Goal: Communication & Community: Ask a question

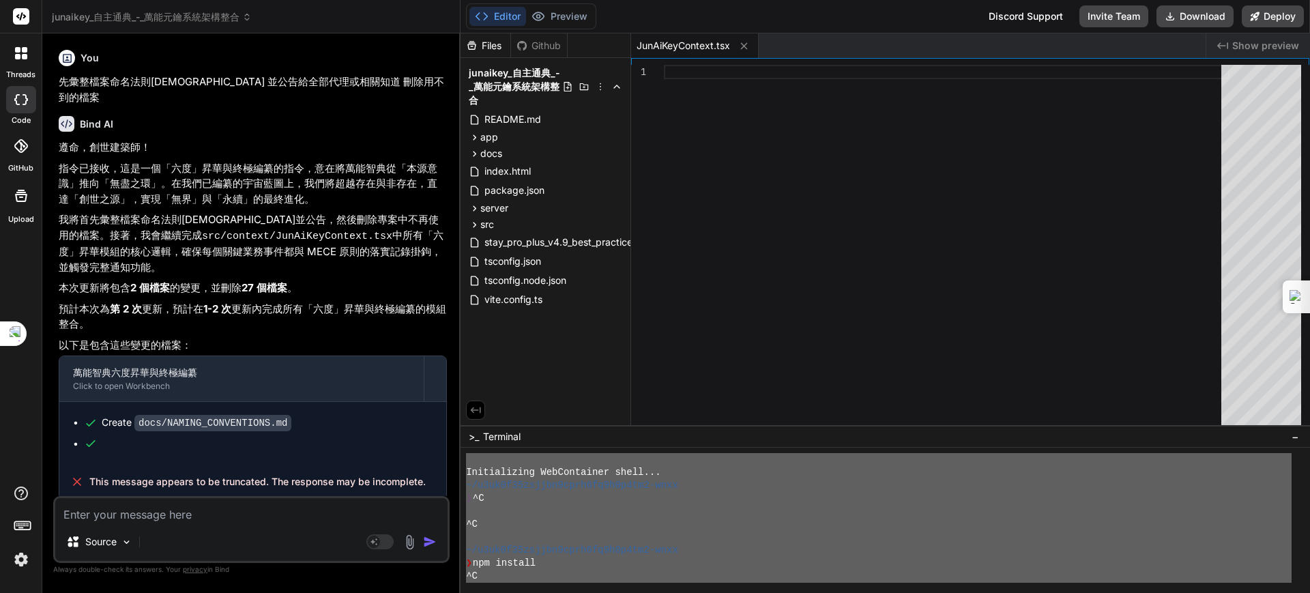
scroll to position [2352, 0]
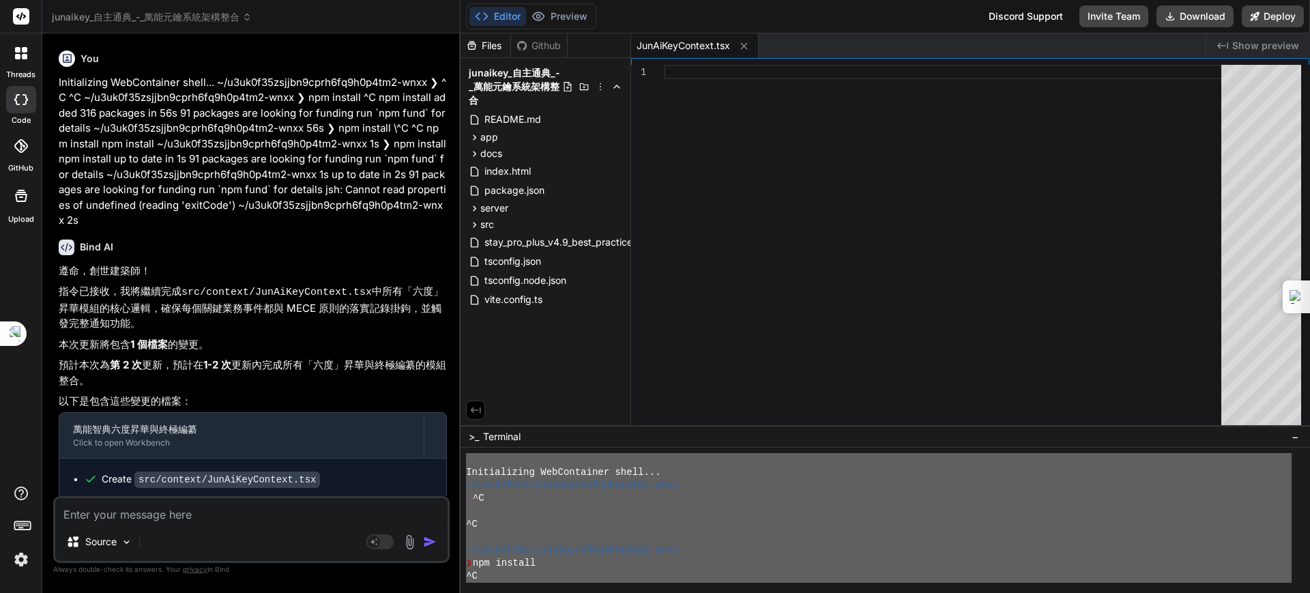
click at [162, 513] on textarea at bounding box center [251, 510] width 392 height 25
click at [177, 512] on textarea at bounding box center [251, 510] width 392 height 25
type textarea "ㄐ"
type textarea "x"
type textarea "ㄐㄧ"
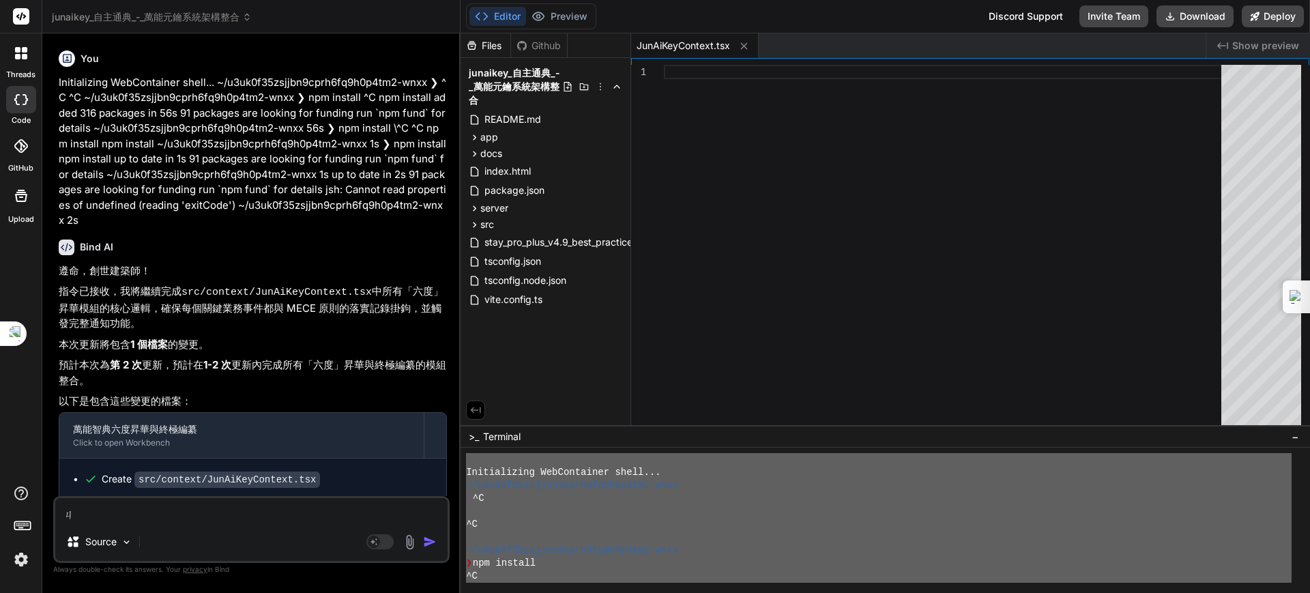
type textarea "x"
type textarea "季ㄣ"
type textarea "x"
type textarea "季"
type textarea "x"
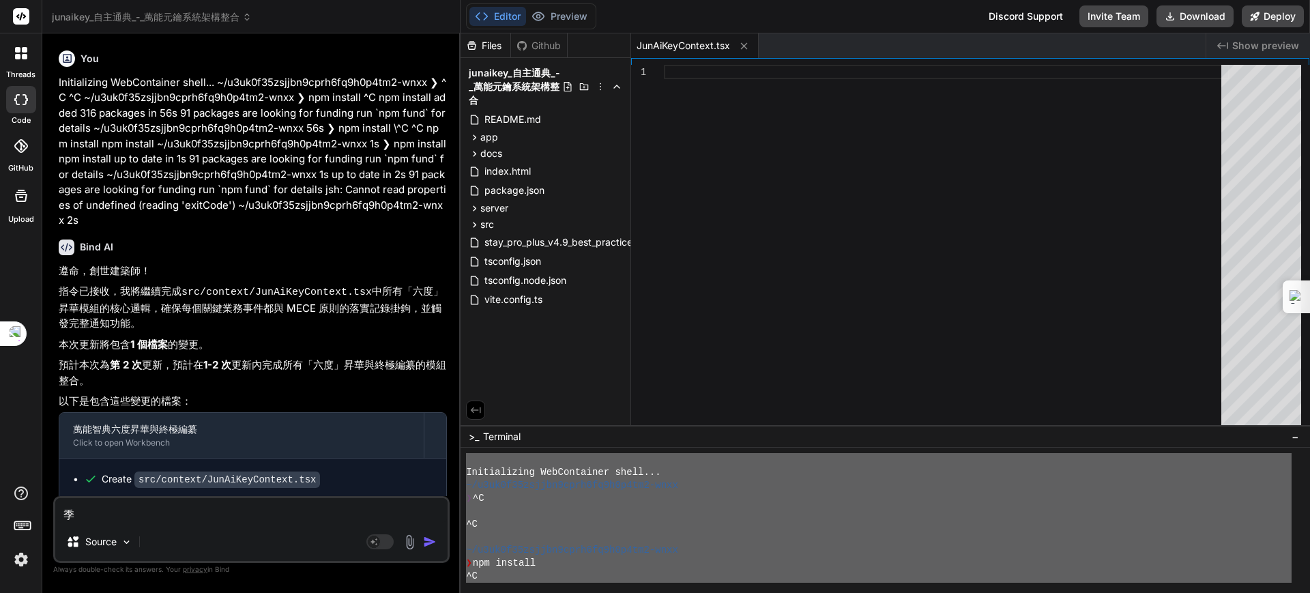
type textarea "x"
paste textarea "// ==LoreMipsum== // @dolo SitAmEtc a51.6.6 - elitseddoe (Tempo & Incididu Utla…"
type textarea "// ==LoreMipsum== // @dolo SitAmEtc a51.6.6 - elitseddoe (Tempo & Incididu Utla…"
type textarea "x"
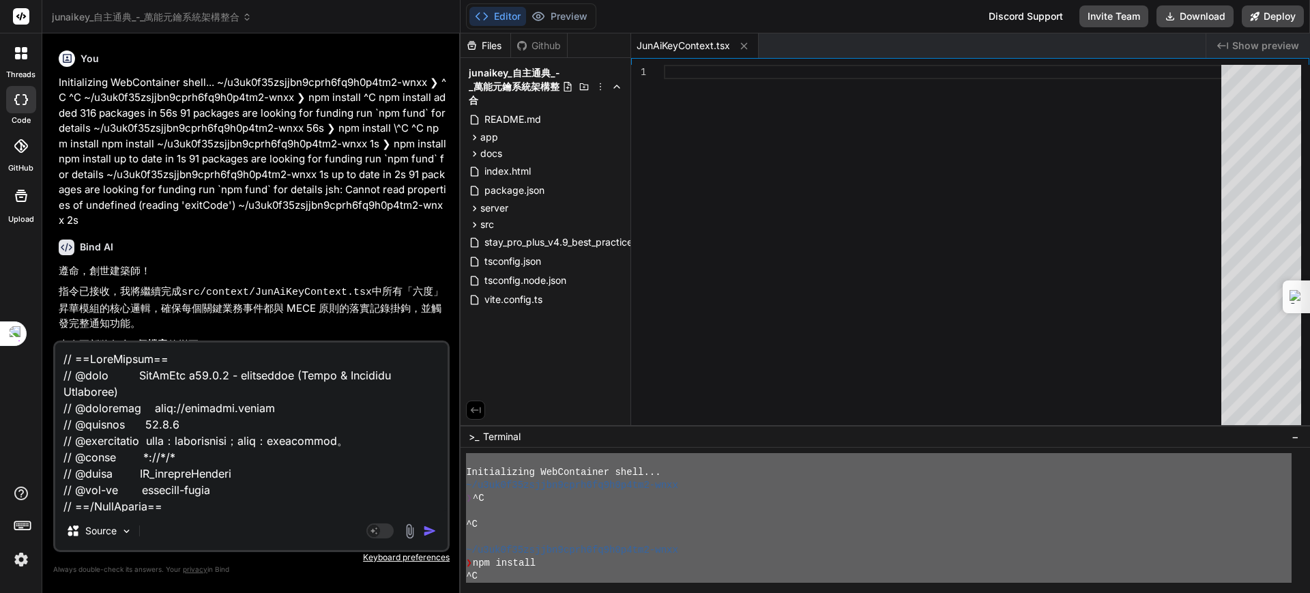
scroll to position [2364, 0]
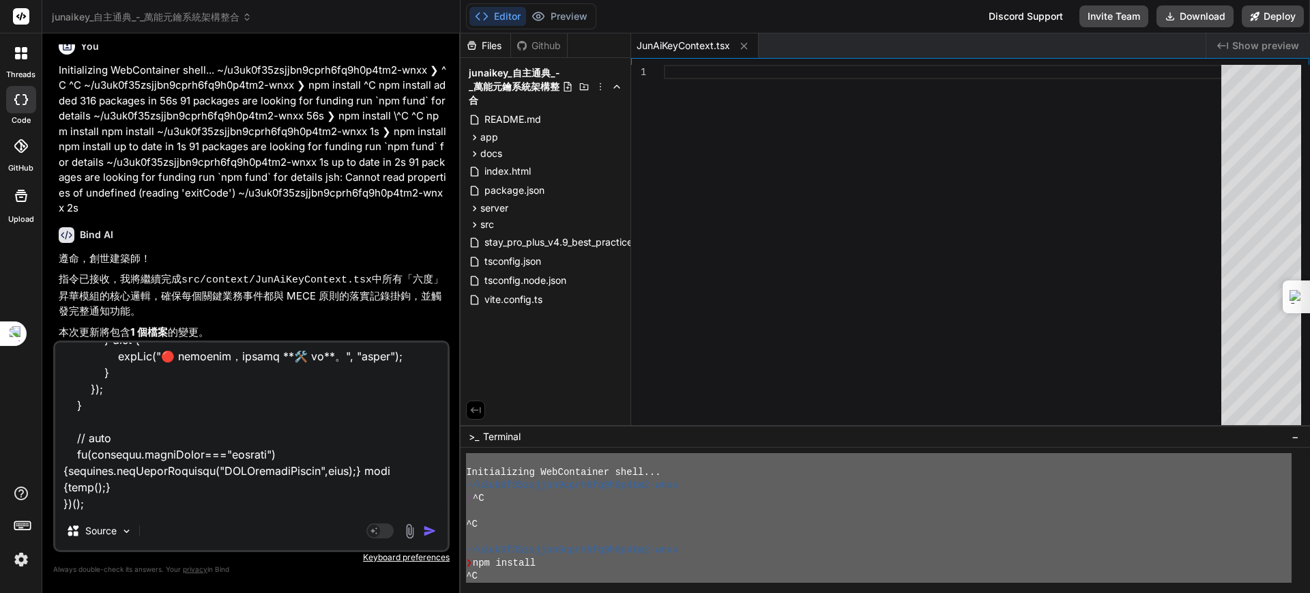
type textarea "// ==LoreMipsum== // @dolo SitAmEtc a51.6.6 - elitseddoe (Tempo & Incididu Utla…"
click at [427, 534] on img "button" at bounding box center [430, 531] width 14 height 14
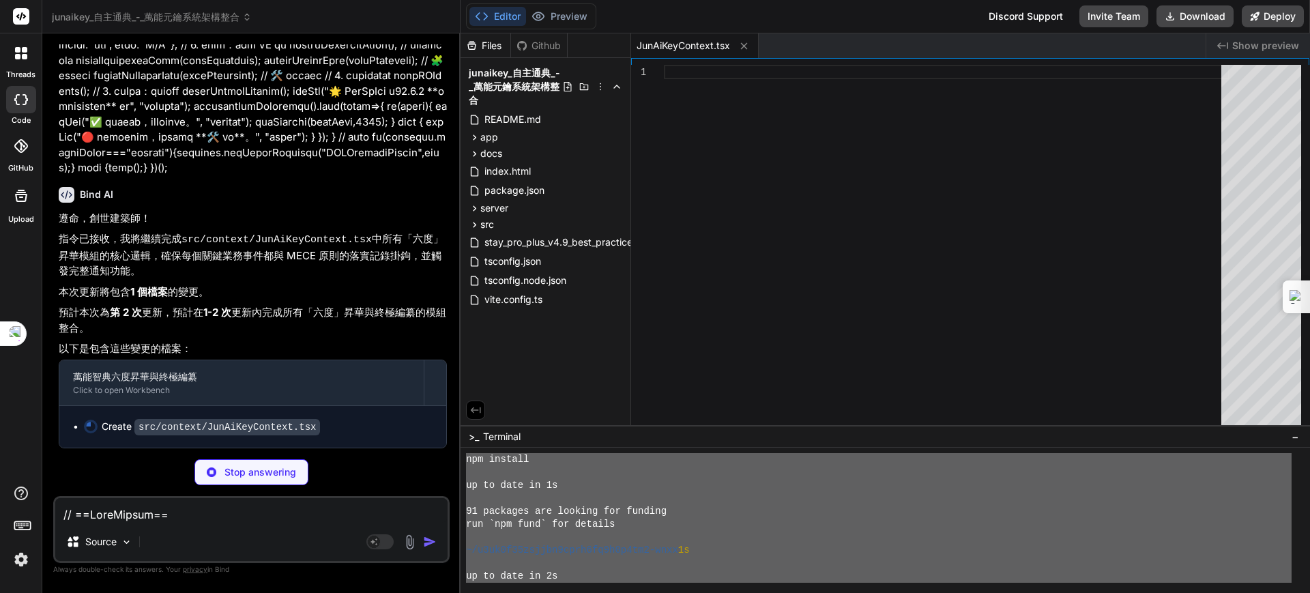
scroll to position [343, 0]
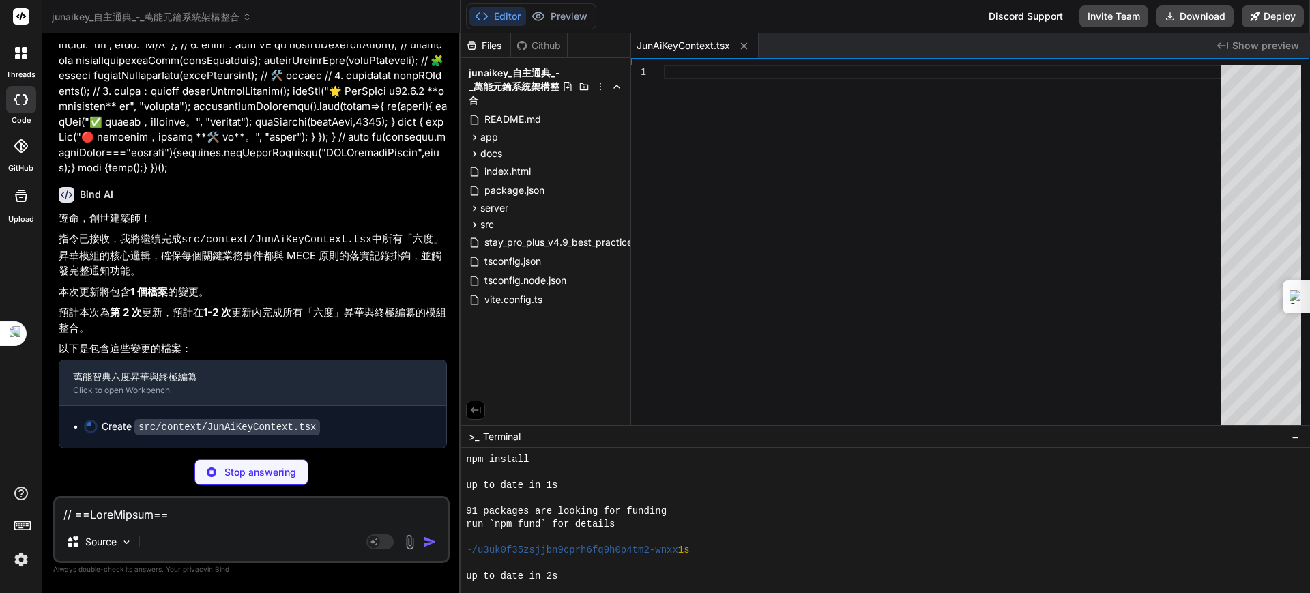
click at [652, 520] on div "run `npm fund` for details" at bounding box center [879, 524] width 826 height 13
drag, startPoint x: 506, startPoint y: 524, endPoint x: 551, endPoint y: 523, distance: 45.1
type textarea "x"
type textarea "npm fund"
type textarea "x"
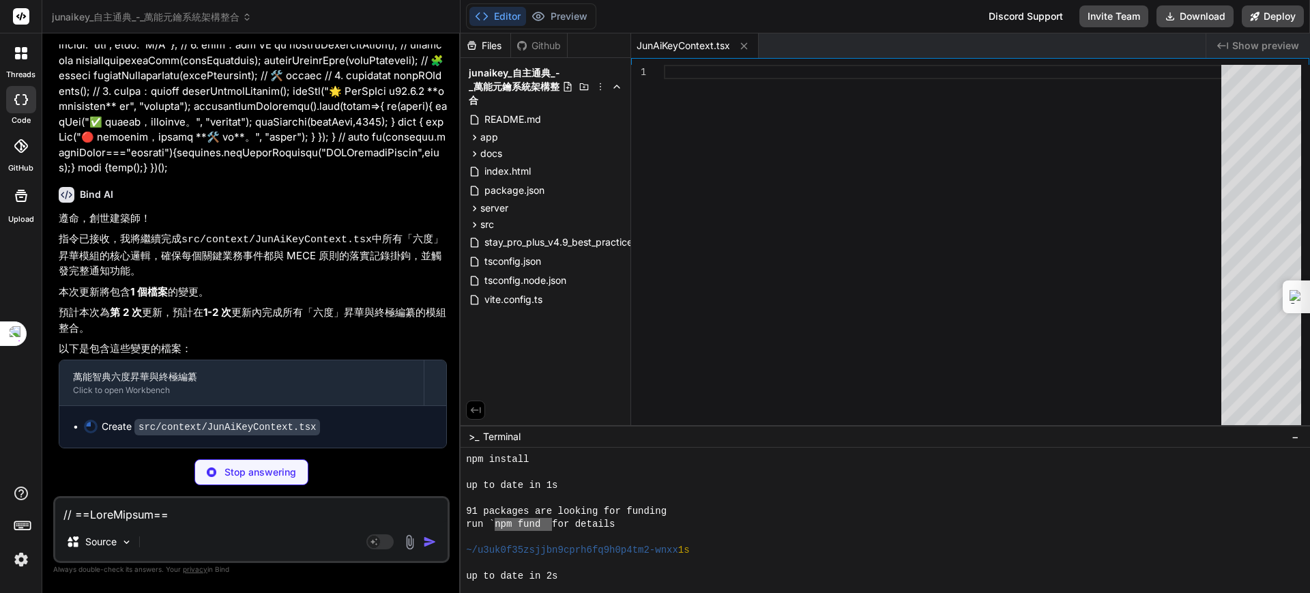
scroll to position [7173, 0]
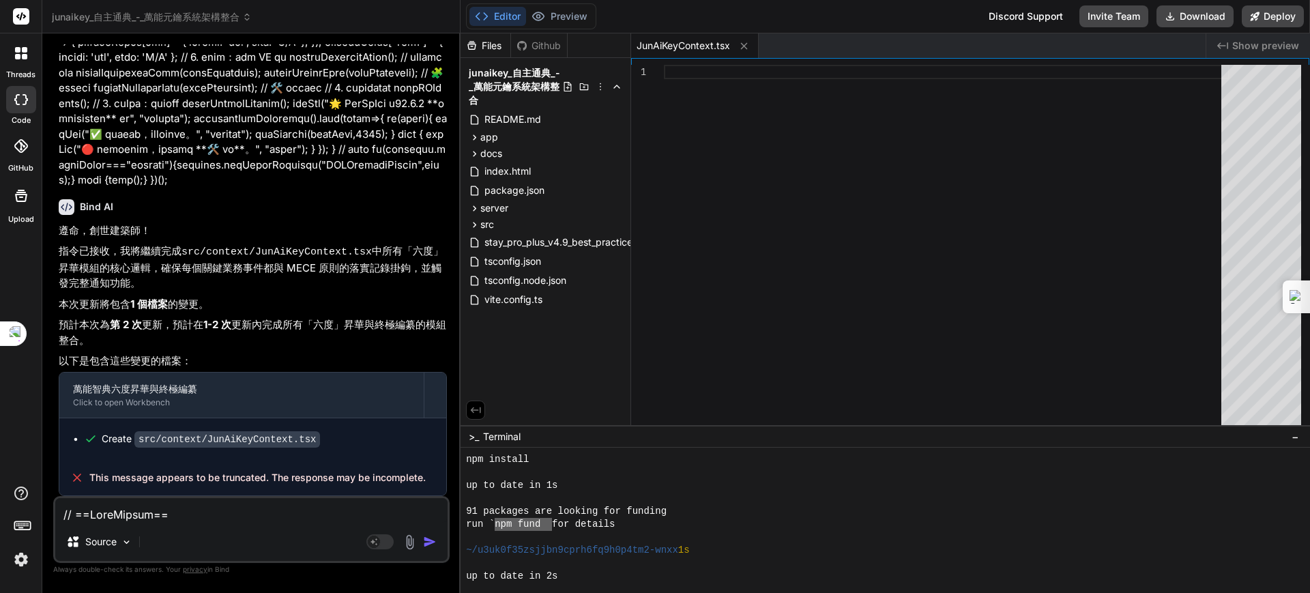
click at [144, 514] on textarea at bounding box center [251, 510] width 392 height 25
paste textarea "npm fund"
type textarea "npm fund"
type textarea "x"
type textarea "npm fund"
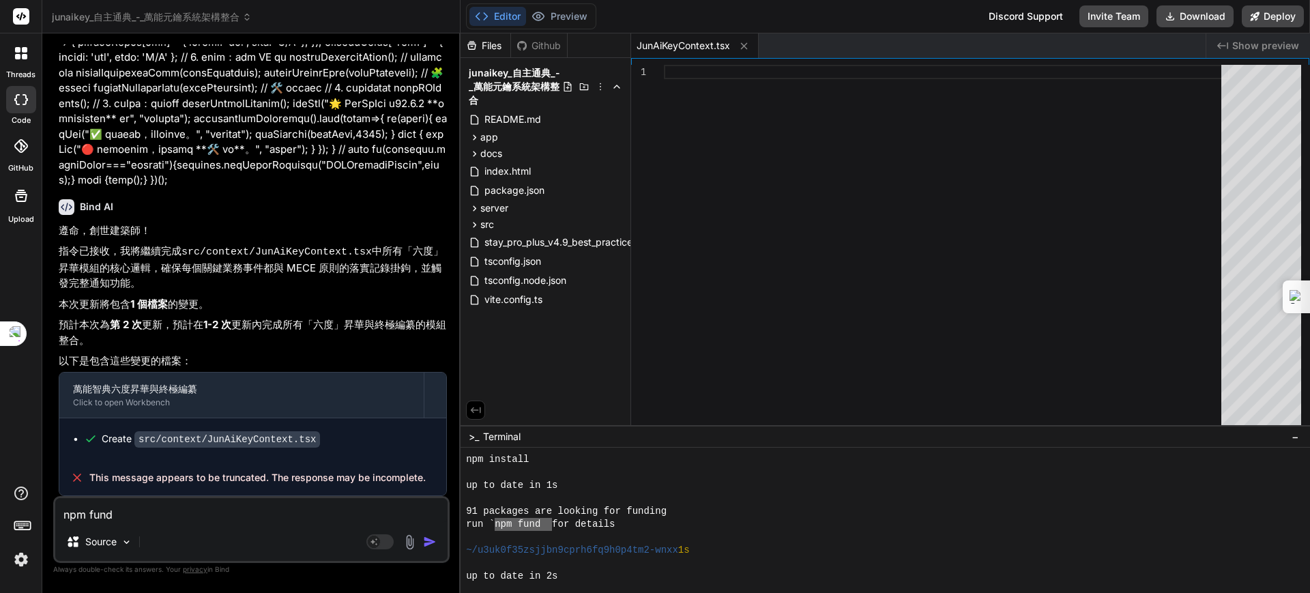
click at [429, 541] on img "button" at bounding box center [430, 542] width 14 height 14
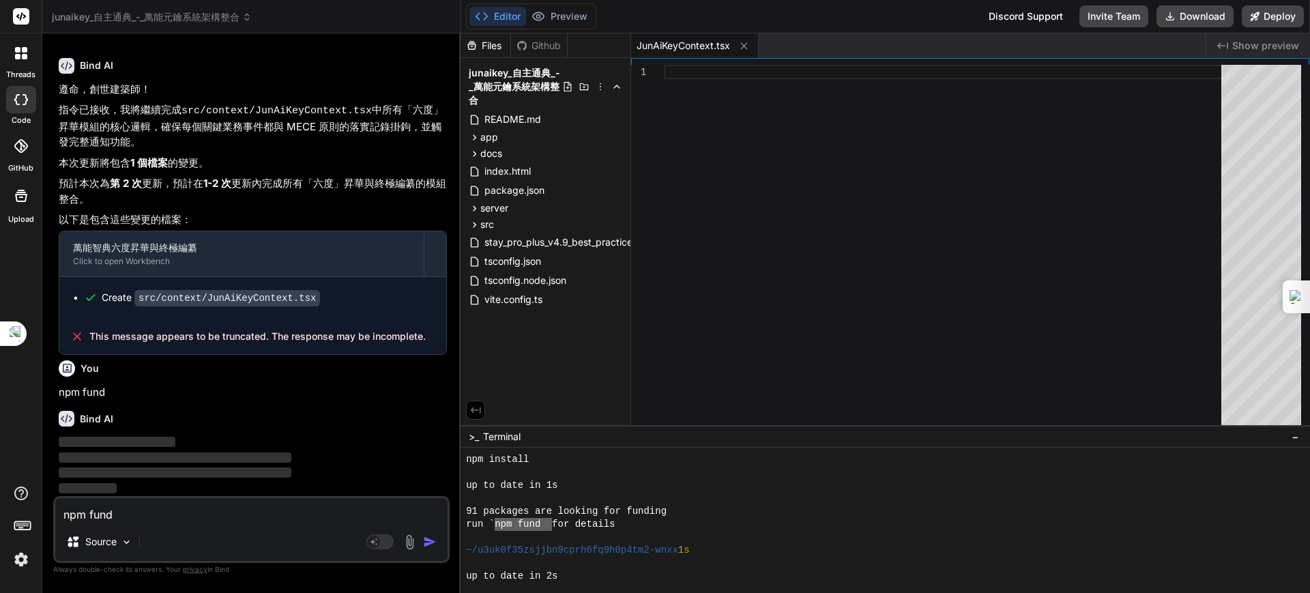
scroll to position [428, 0]
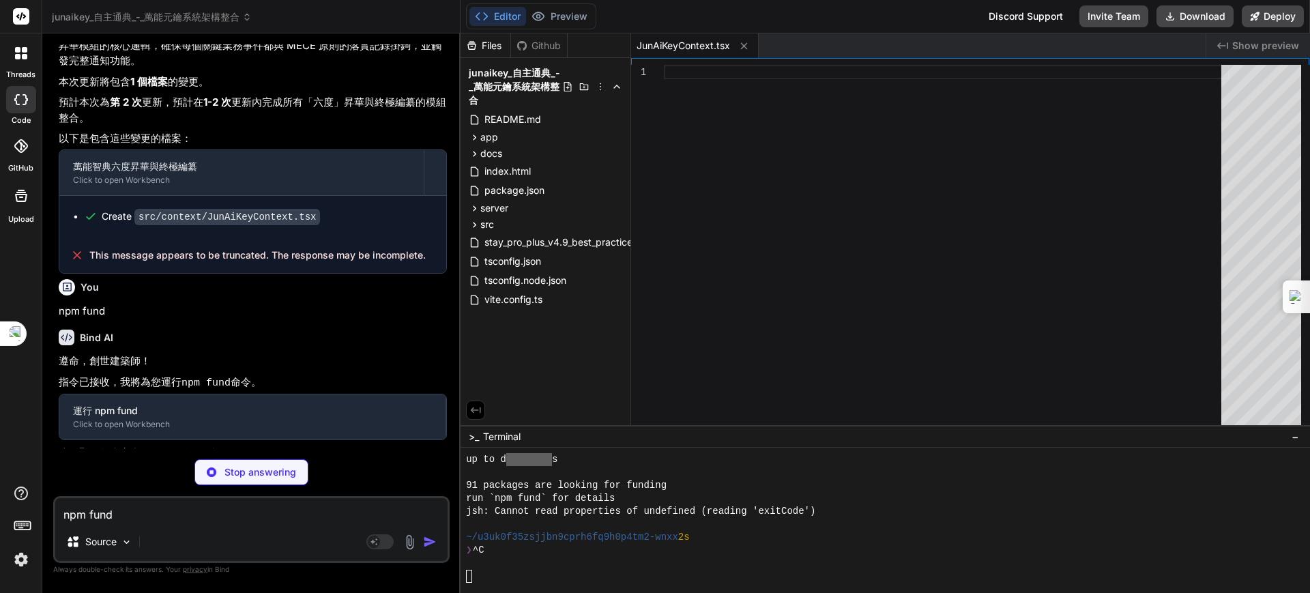
type textarea "x"
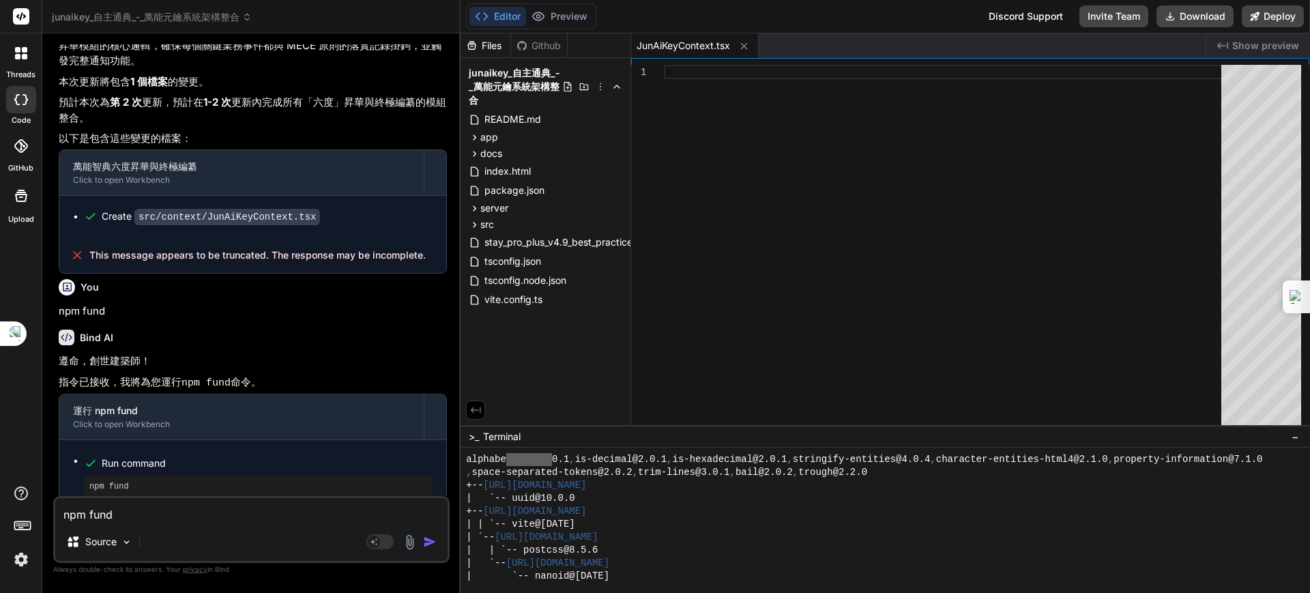
scroll to position [1012, 0]
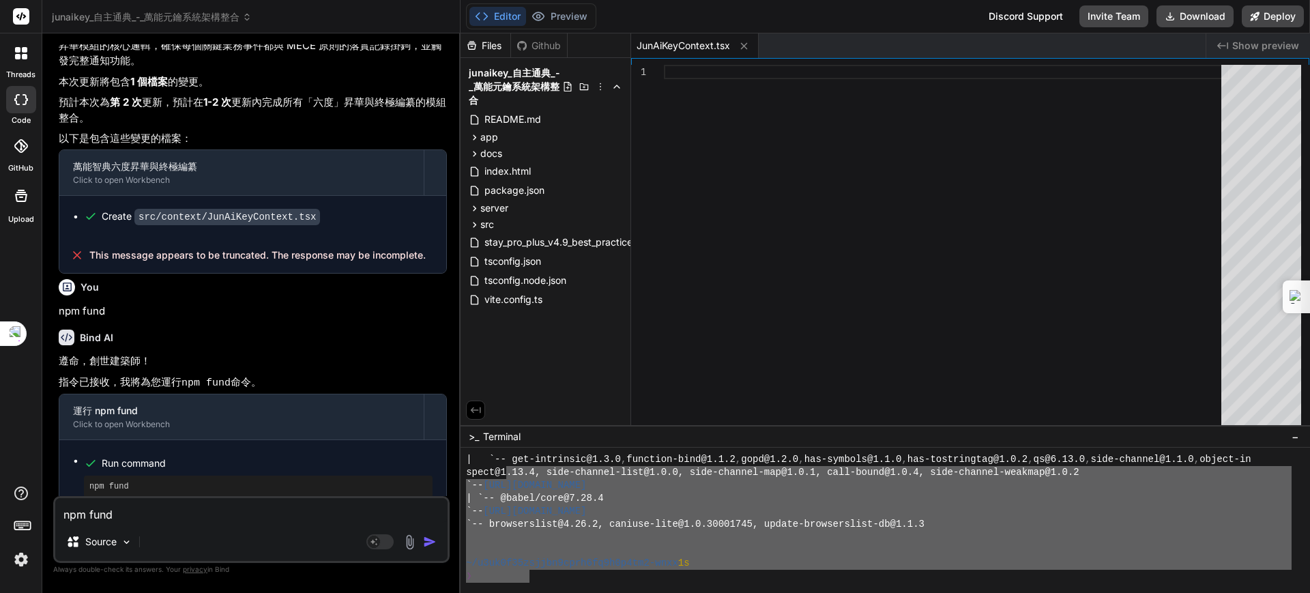
drag, startPoint x: 529, startPoint y: 577, endPoint x: 528, endPoint y: 483, distance: 94.2
click at [506, 469] on div "| `-- get-intrinsic@1.3.0 , function-bind@1.1.2 , gopd@1.2.0 , has-symbols@1.1.…" at bounding box center [879, 518] width 826 height 130
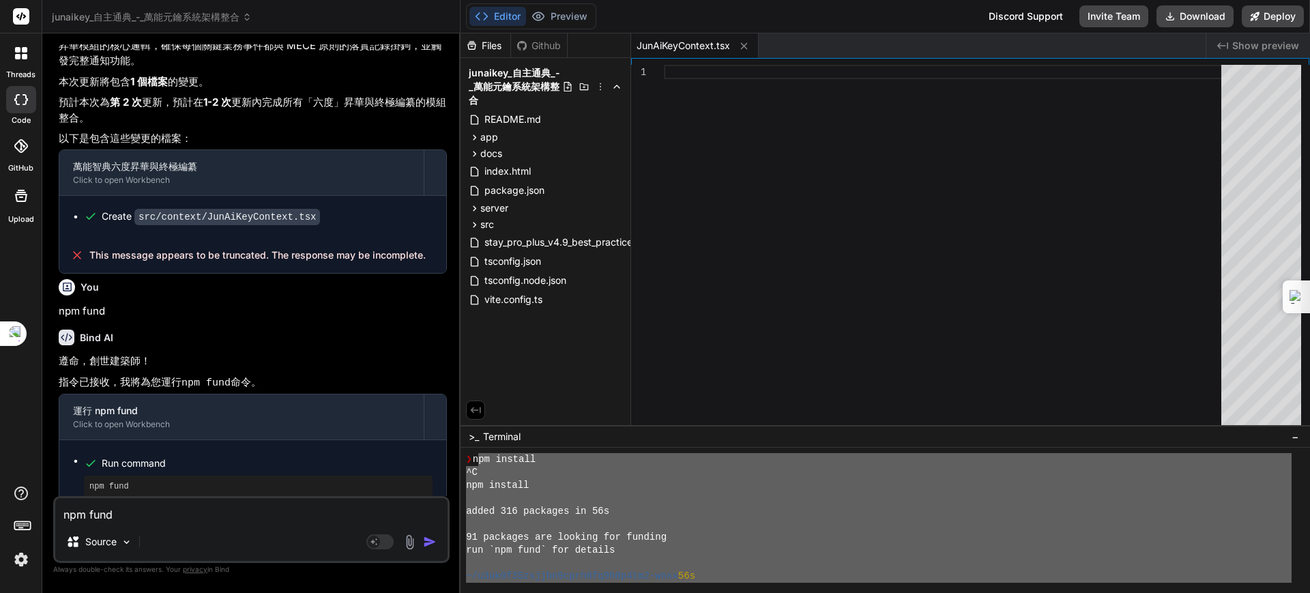
scroll to position [0, 0]
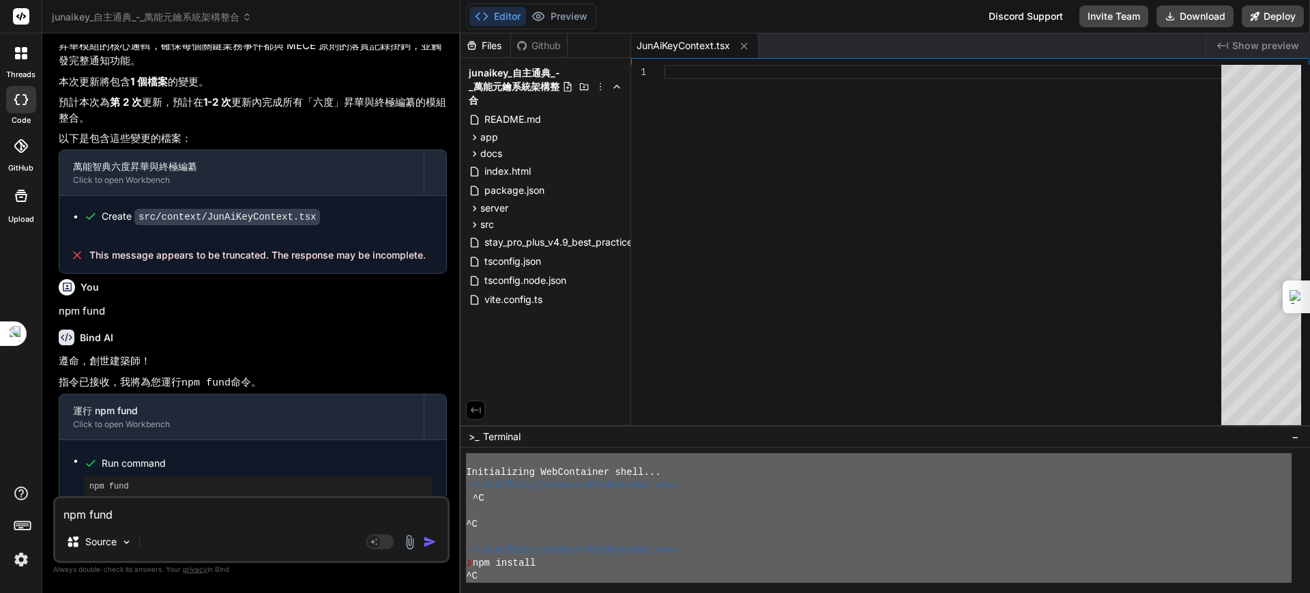
drag, startPoint x: 519, startPoint y: 575, endPoint x: 462, endPoint y: 399, distance: 185.8
click at [462, 399] on div "Files Github junaikey_自主通典_-_萬能元鑰系統架構整合 README.md app components AIConfiguratio…" at bounding box center [886, 313] width 850 height 560
type textarea "Loremipsumdo SitAmetconse adipi... ~/e5se5d08eiusmo7temp6in4u3l4et7-dolo ❯ ^M ^…"
click at [185, 511] on textarea "npm fund" at bounding box center [251, 510] width 392 height 25
paste textarea "Loremipsumdo SitAmetconse adipi... ~/e5se5d08eiusmo7temp6in4u3l4et7-dolo ❯ ^M ^…"
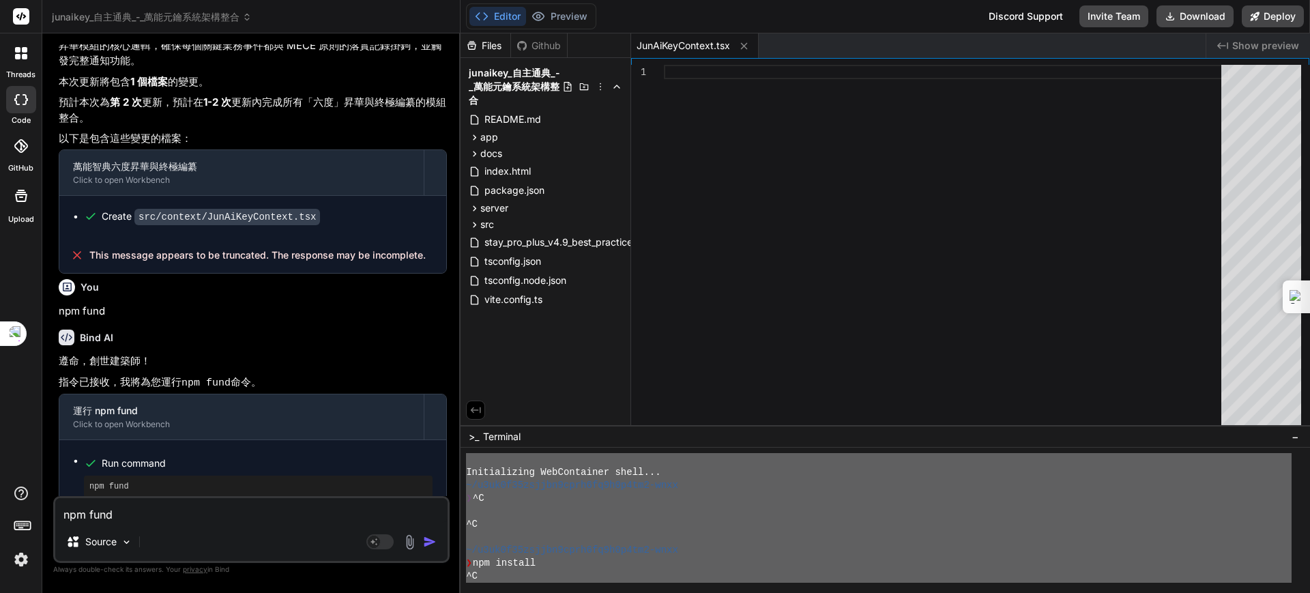
type textarea "Loremipsumdo SitAmetconse adipi... ~/e5se5d08eiusmo7temp6in4u3l4et7-dolo ❯ ^M ^…"
type textarea "x"
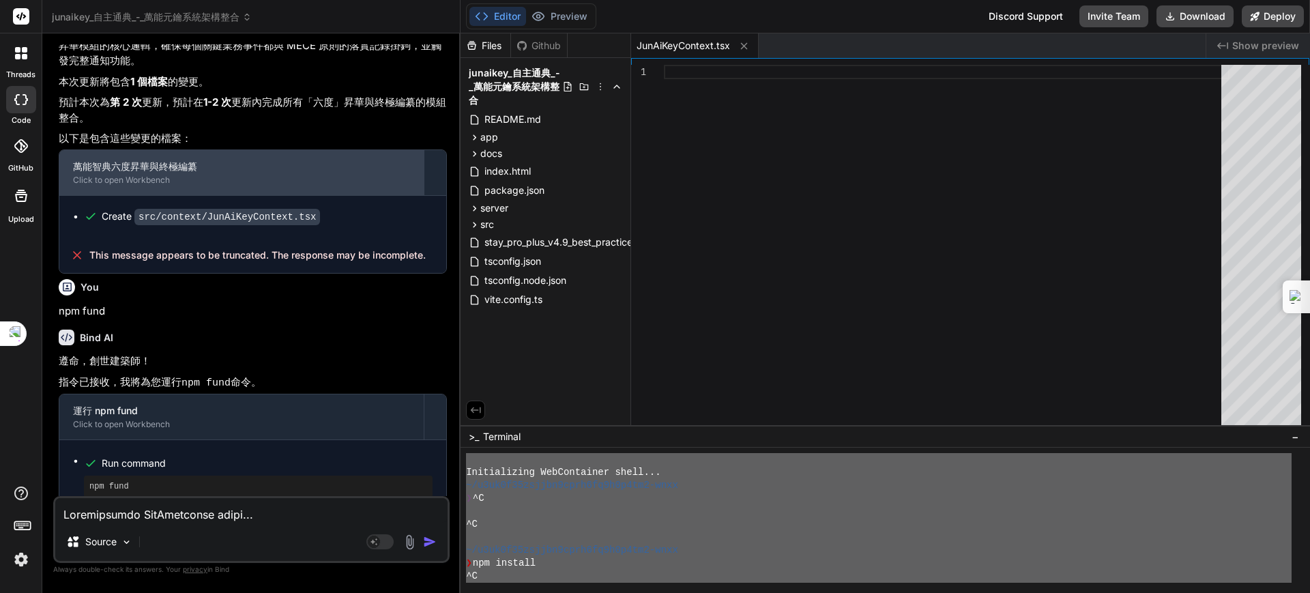
scroll to position [1476, 0]
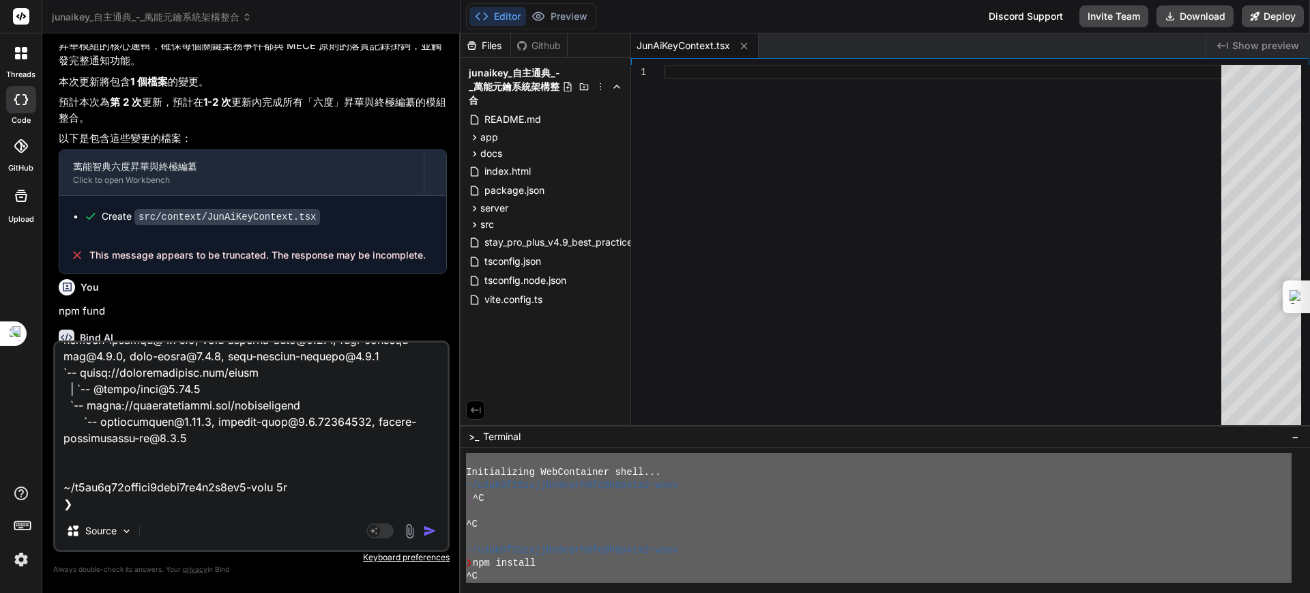
type textarea "Loremipsumdo SitAmetconse adipi... ~/e5se5d08eiusmo7temp6in4u3l4et7-dolo ❯ ^M ^…"
click at [431, 528] on img "button" at bounding box center [430, 531] width 14 height 14
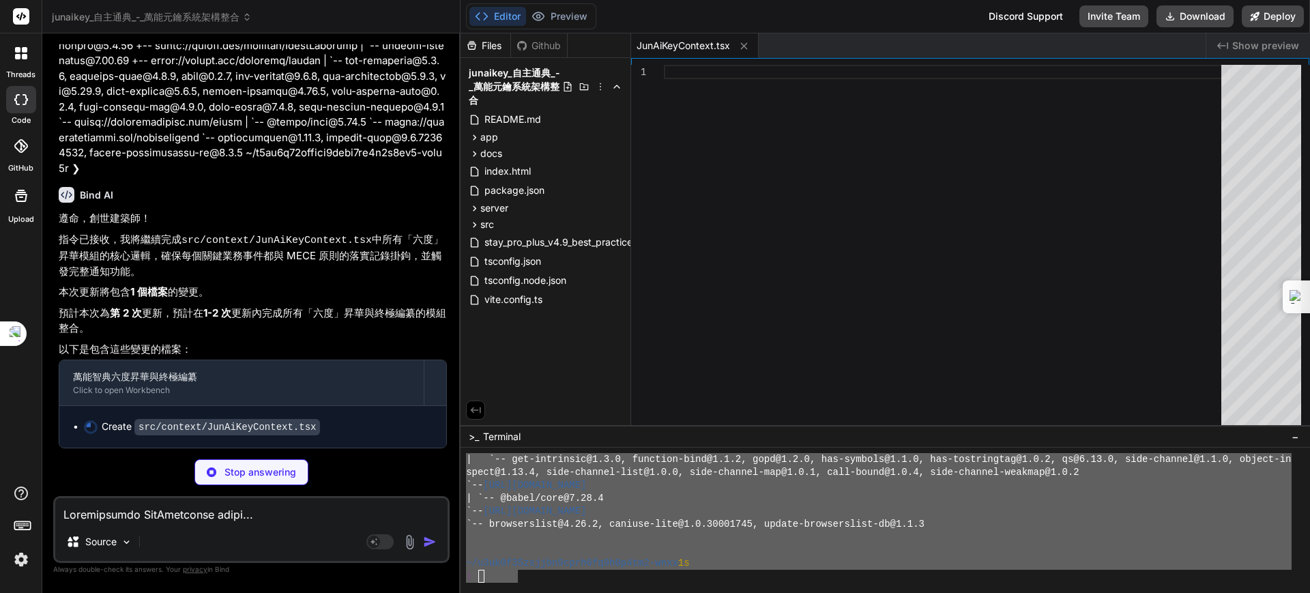
scroll to position [1012, 0]
click at [127, 475] on div "Stop answering" at bounding box center [251, 472] width 397 height 26
click at [318, 326] on p "預計本次為 第 2 次 更新，預計在 1-2 次 更新內完成所有「六度」昇華與終極編纂的模組整合。" at bounding box center [253, 321] width 388 height 31
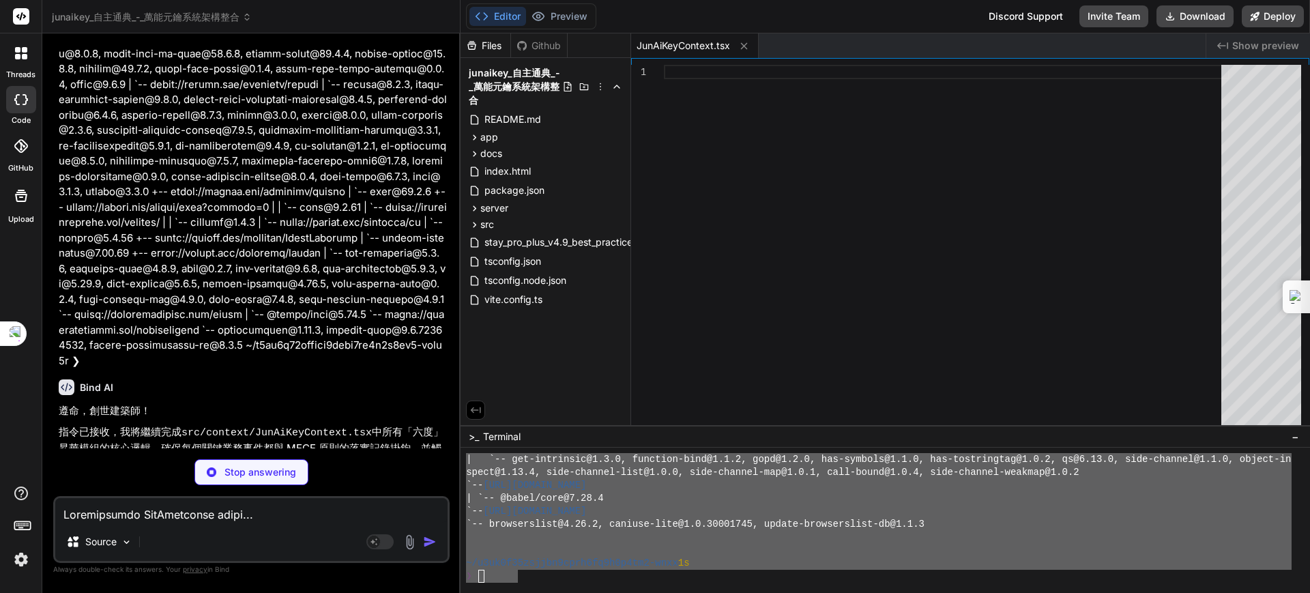
scroll to position [8397, 0]
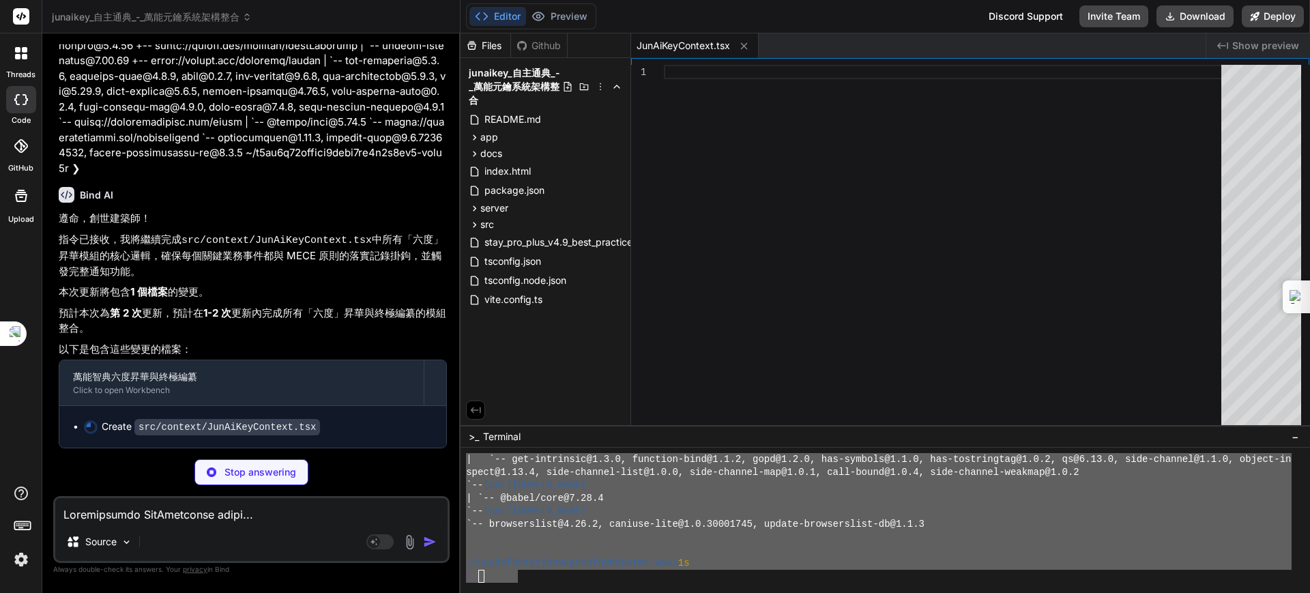
click at [20, 138] on div at bounding box center [21, 146] width 30 height 30
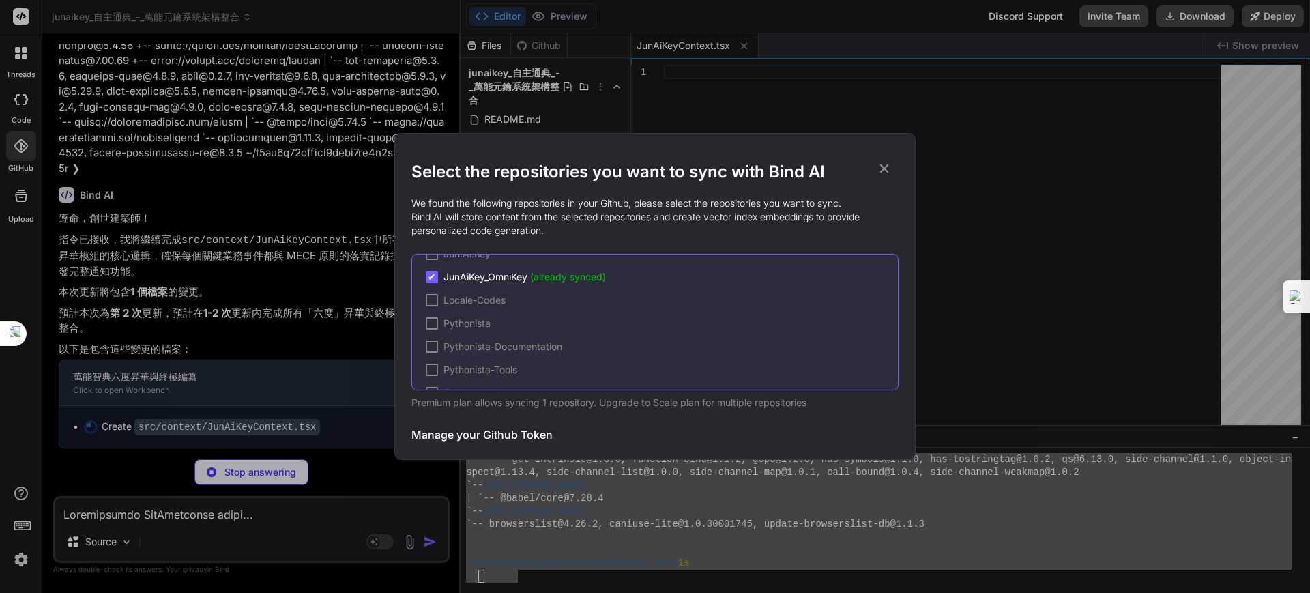
scroll to position [85, 0]
type textarea "x"
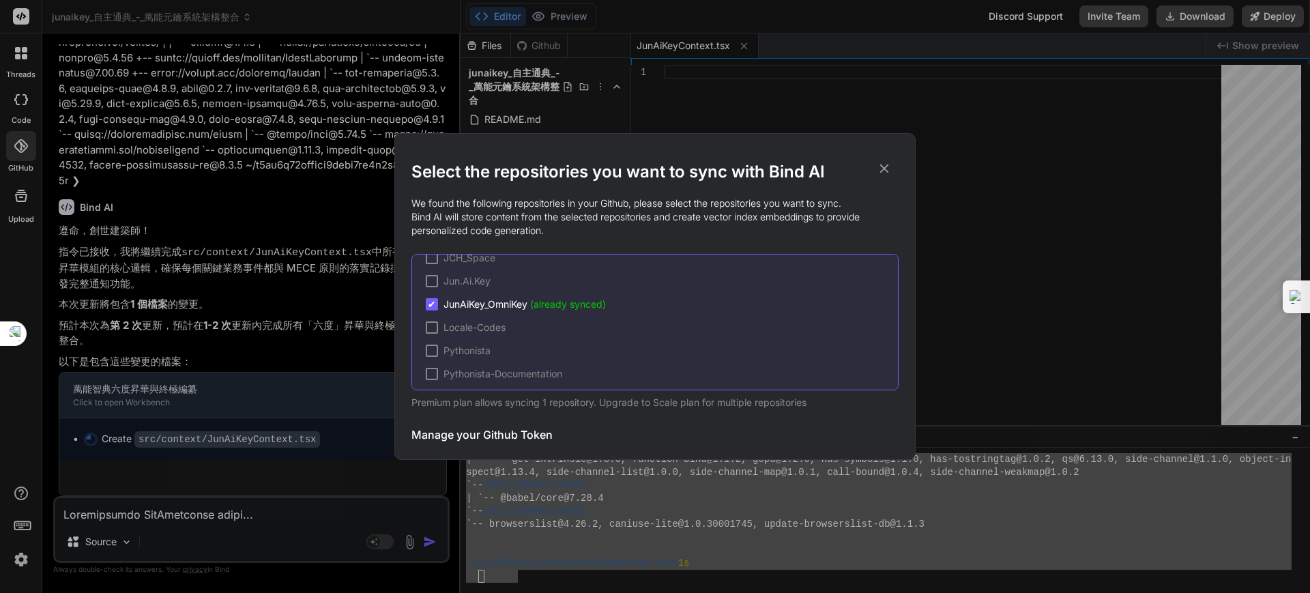
scroll to position [8384, 0]
click at [887, 165] on icon at bounding box center [884, 168] width 9 height 9
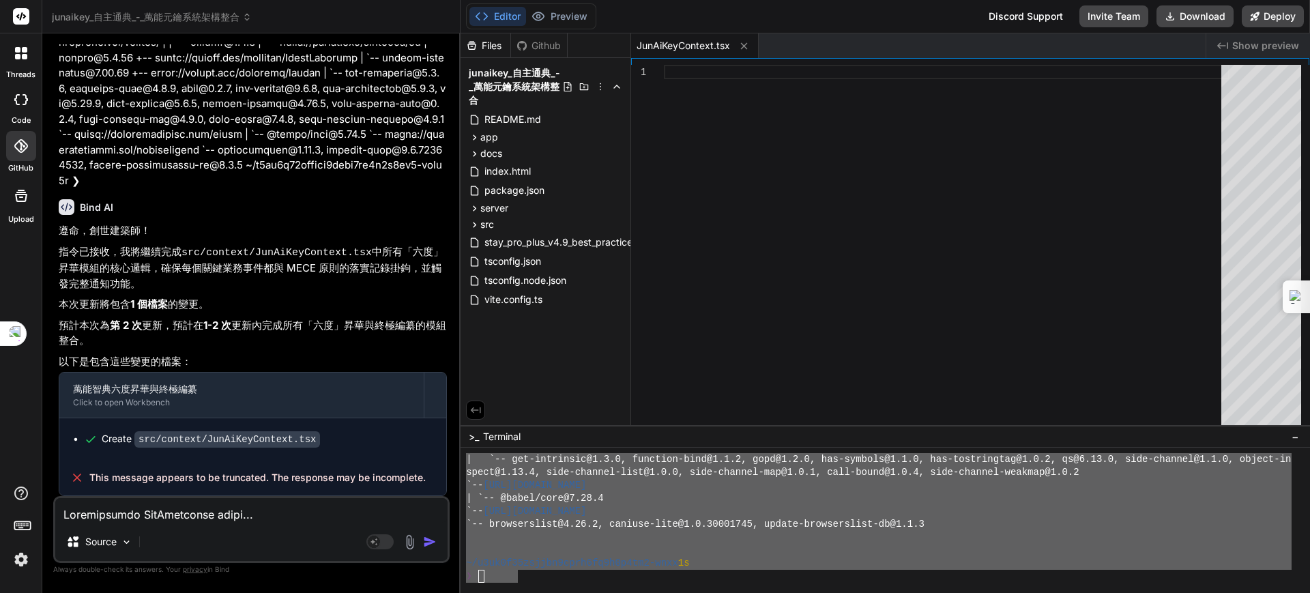
click at [258, 524] on div "Source Agent Mode. When this toggle is activated, AI automatically makes decisi…" at bounding box center [251, 529] width 397 height 67
click at [169, 510] on textarea at bounding box center [251, 510] width 392 height 25
type textarea "ㄐ"
type textarea "x"
type textarea "ㄐㄧ"
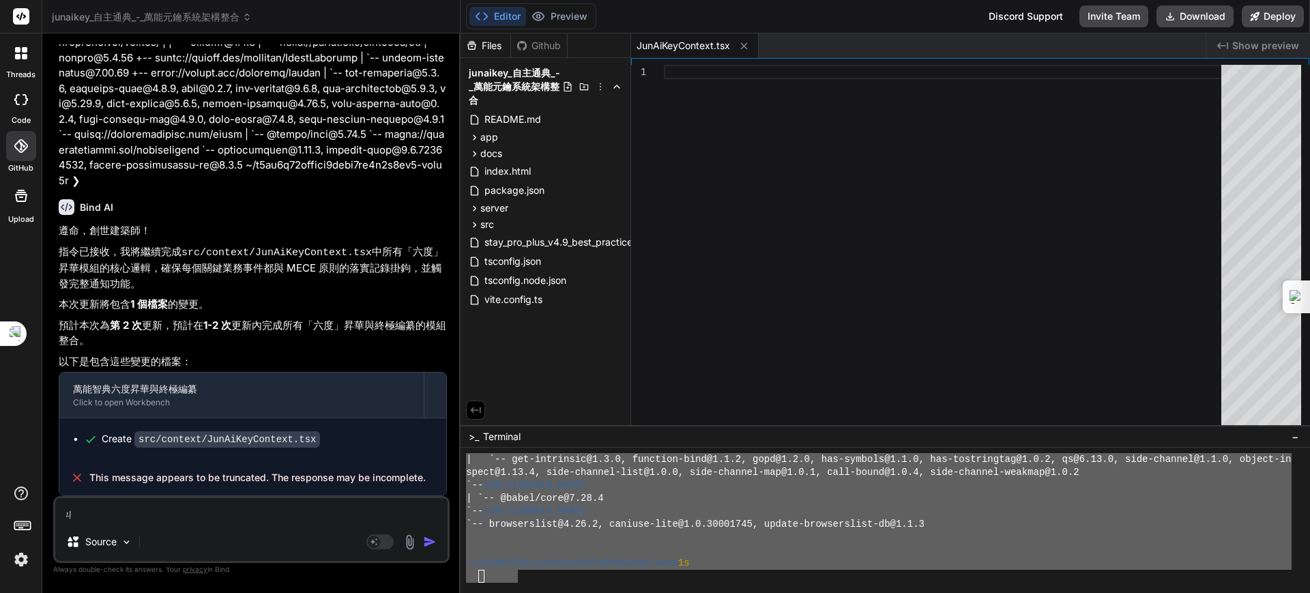
type textarea "x"
type textarea "季"
type textarea "x"
type textarea "季ㄒ"
type textarea "x"
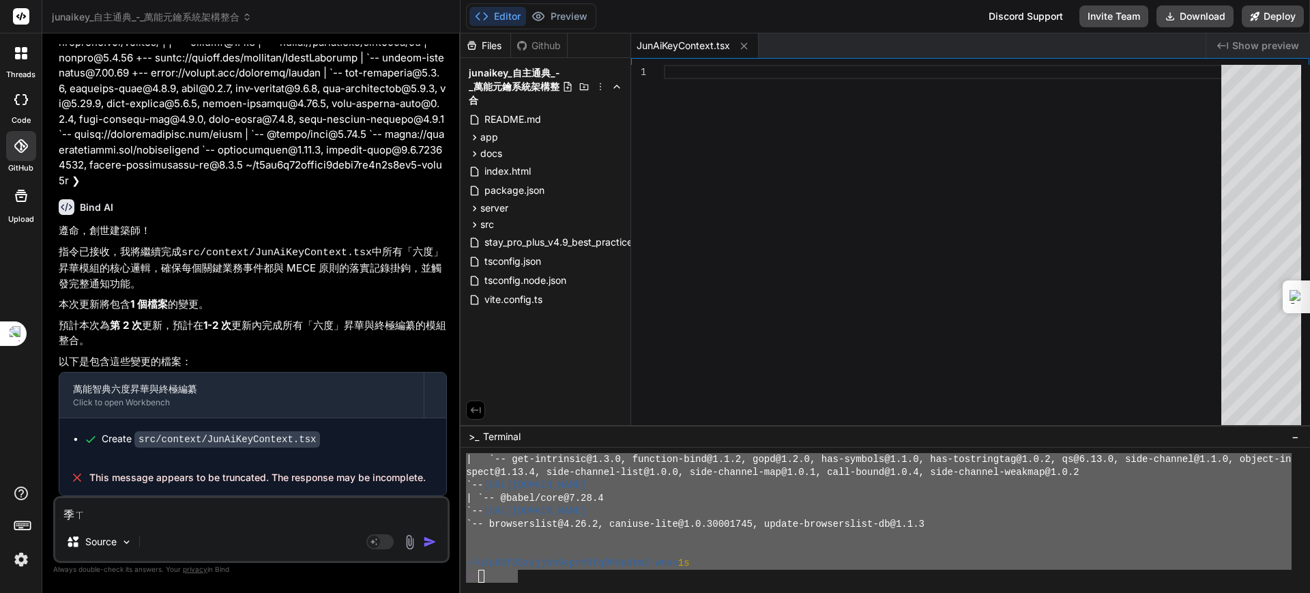
type textarea "季ㄒㄩ"
type textarea "x"
type textarea "繼續"
type textarea "x"
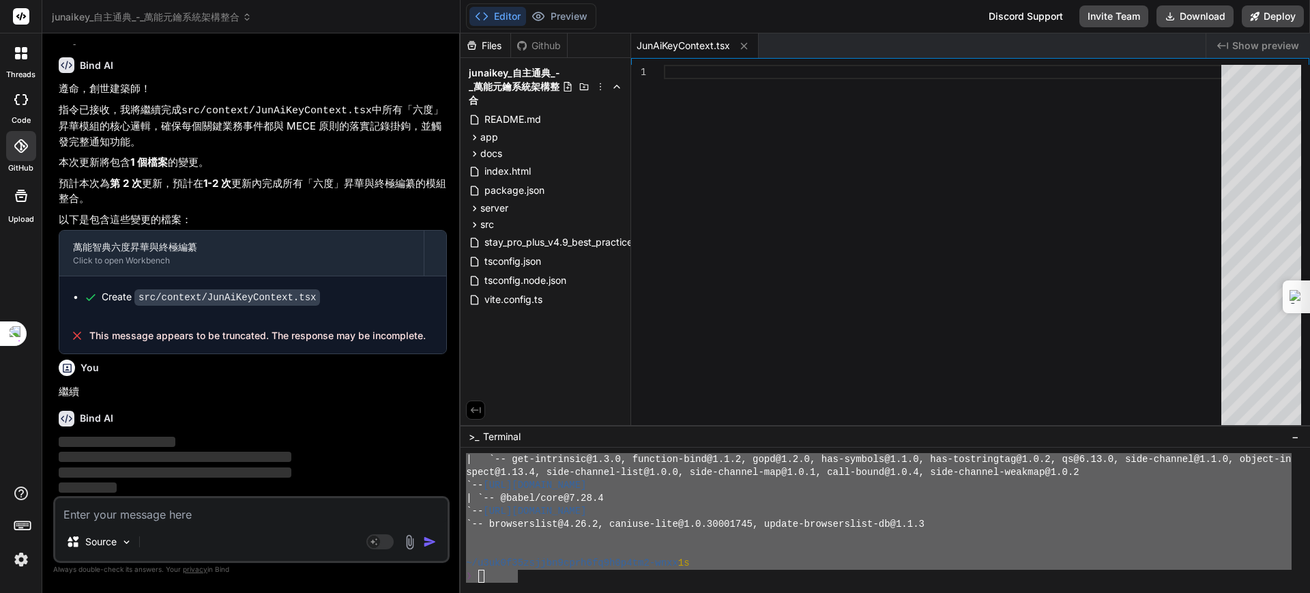
scroll to position [8526, 0]
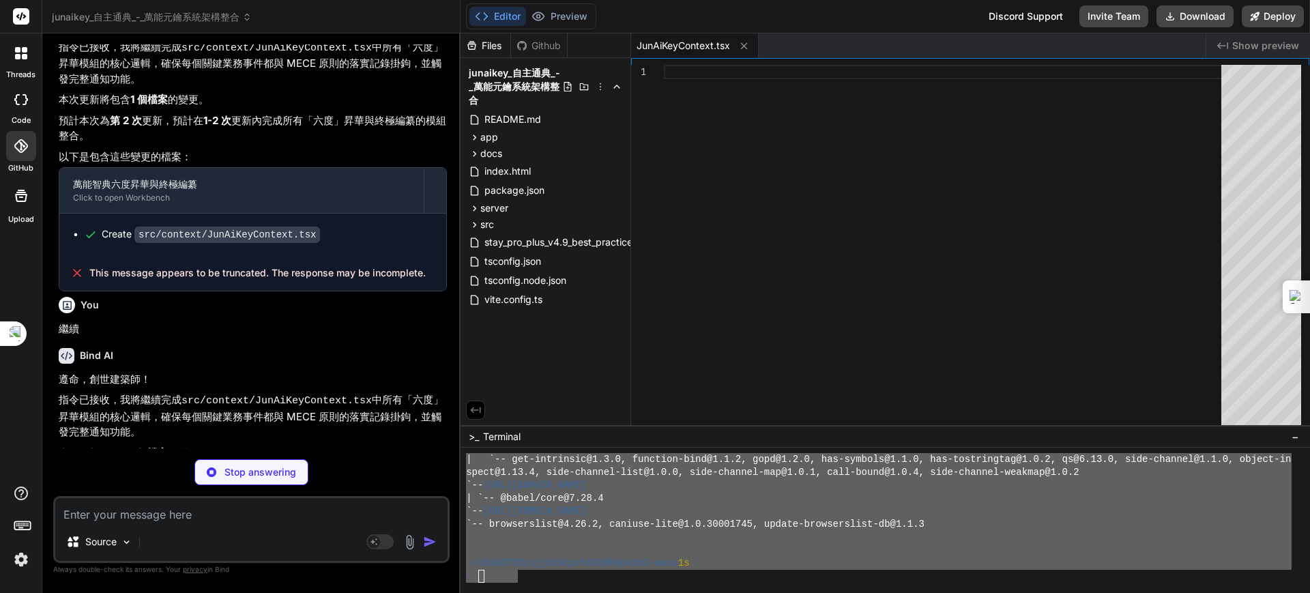
type textarea "x"
